Goal: Navigation & Orientation: Find specific page/section

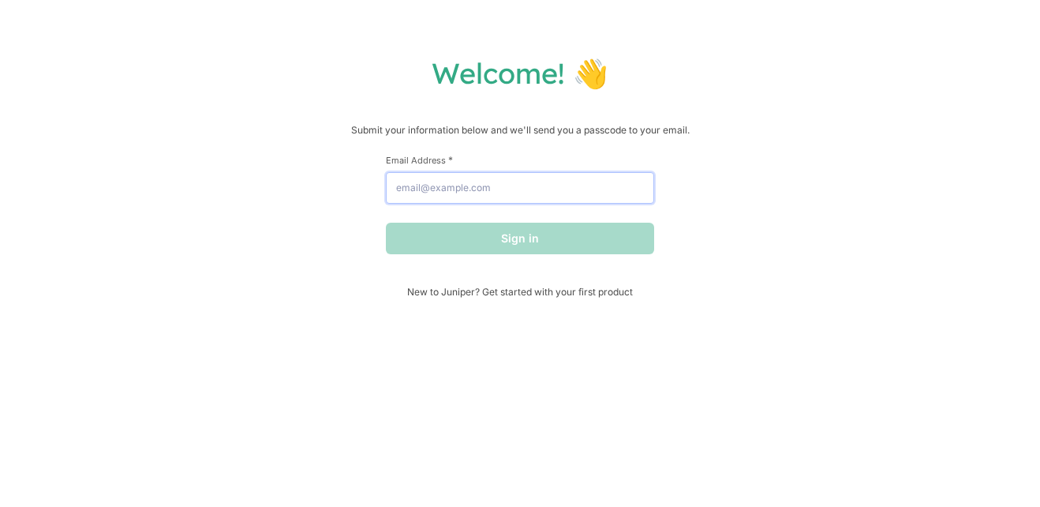
click at [439, 187] on input "Email Address *" at bounding box center [520, 188] width 268 height 32
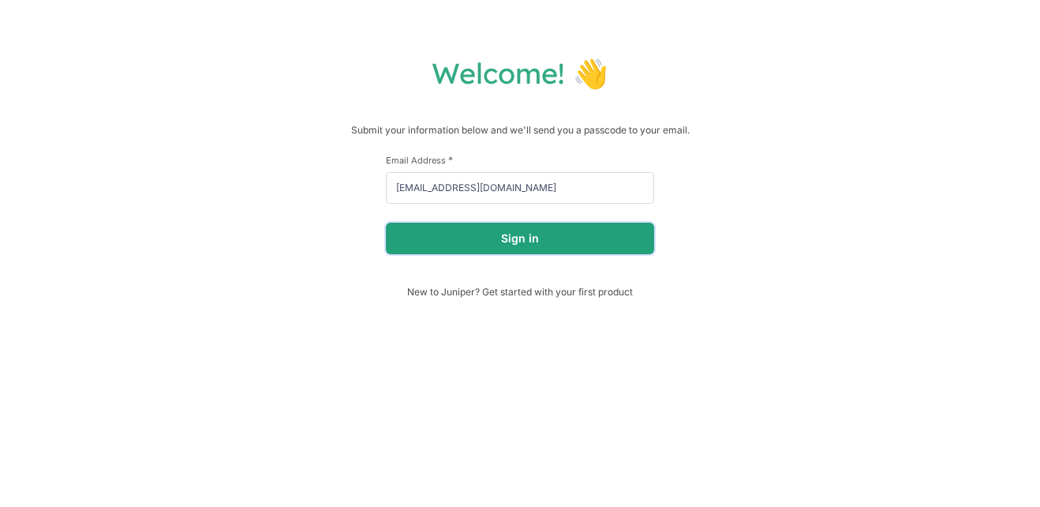
click at [458, 245] on button "Sign in" at bounding box center [520, 238] width 268 height 32
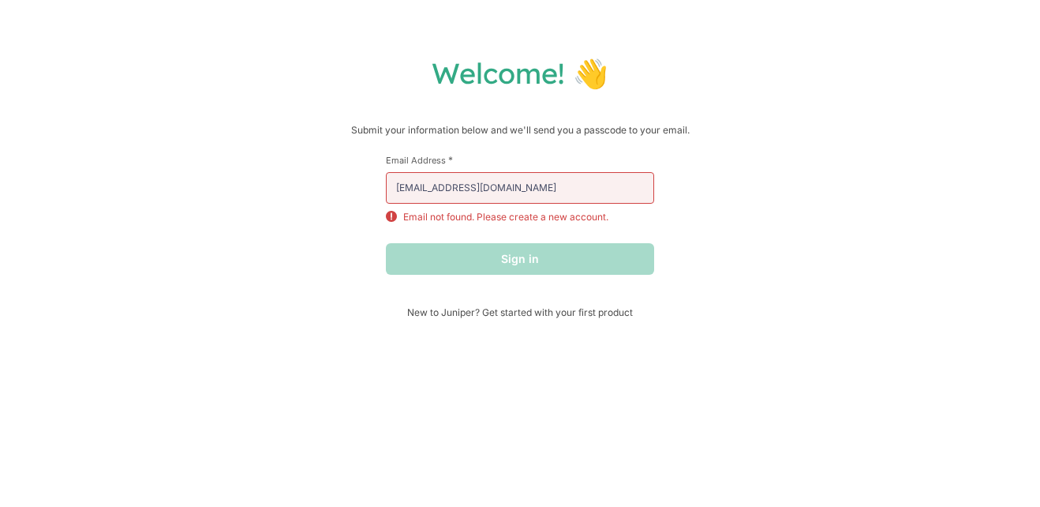
click at [459, 261] on div "Sign in" at bounding box center [520, 259] width 268 height 32
click at [499, 193] on input "[EMAIL_ADDRESS][DOMAIN_NAME]" at bounding box center [520, 188] width 268 height 32
drag, startPoint x: 485, startPoint y: 187, endPoint x: 376, endPoint y: 190, distance: 108.9
click at [385, 194] on div "Welcome! 👋 Submit your information below and we'll send you a passcode to your …" at bounding box center [520, 186] width 1008 height 263
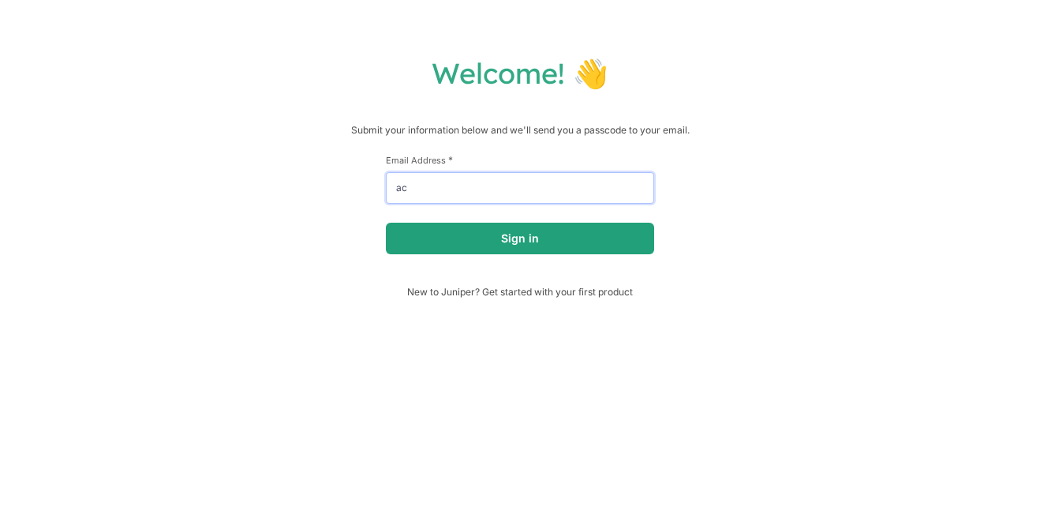
type input "[EMAIL_ADDRESS][DOMAIN_NAME]"
click at [492, 245] on button "Sign in" at bounding box center [520, 238] width 268 height 32
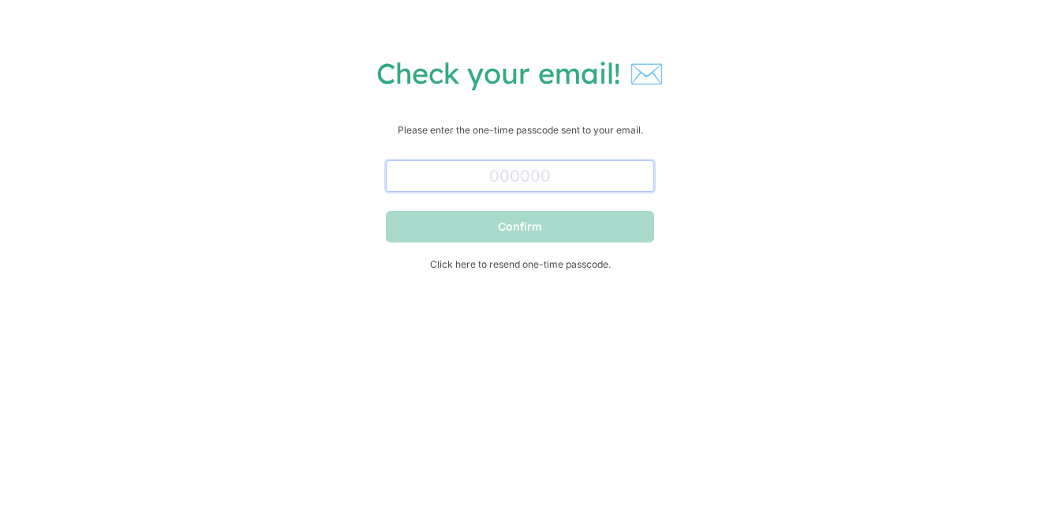
click at [488, 168] on input "text" at bounding box center [520, 176] width 268 height 32
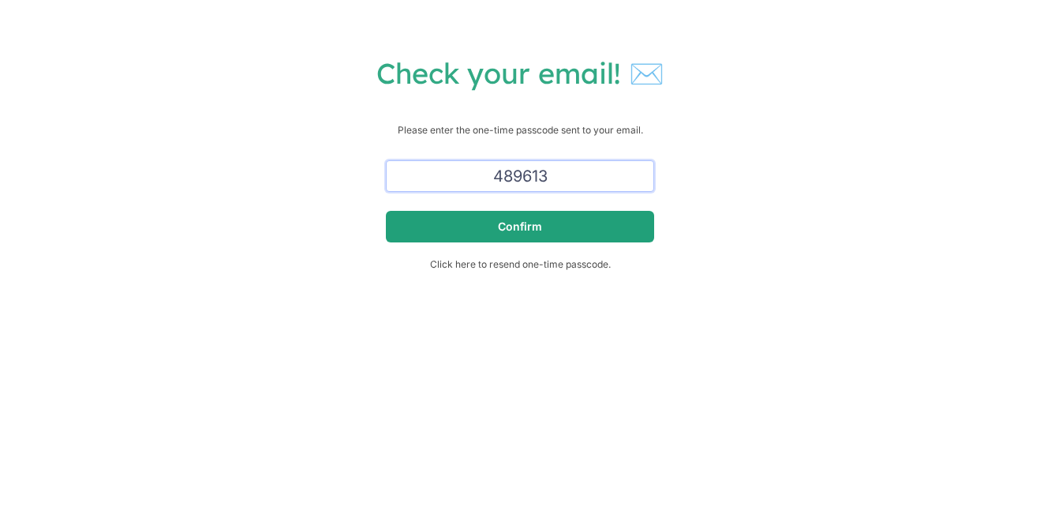
type input "489613"
click at [485, 219] on button "Confirm" at bounding box center [520, 227] width 268 height 32
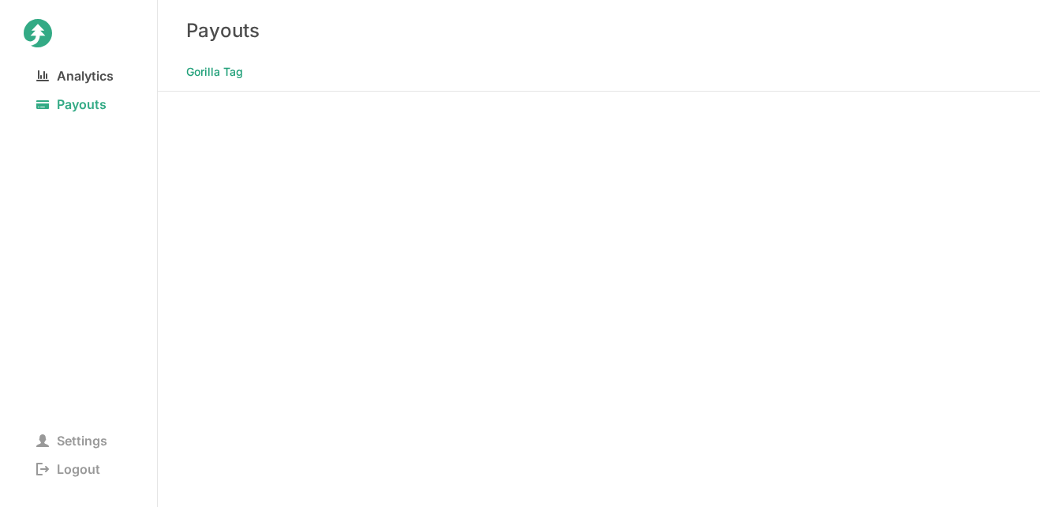
click at [80, 77] on span "Analytics" at bounding box center [75, 76] width 103 height 22
click at [62, 110] on span "Payouts" at bounding box center [71, 104] width 95 height 22
